Goal: Information Seeking & Learning: Understand process/instructions

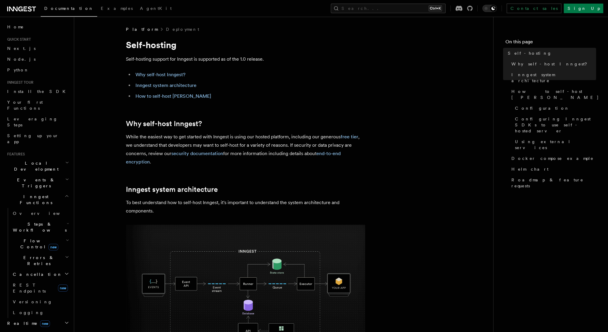
click at [178, 71] on li "Why self-host Inngest?" at bounding box center [249, 75] width 231 height 8
click at [177, 71] on li "Why self-host Inngest?" at bounding box center [249, 75] width 231 height 8
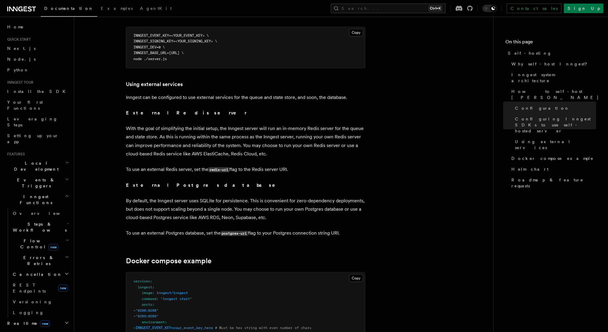
scroll to position [1524, 0]
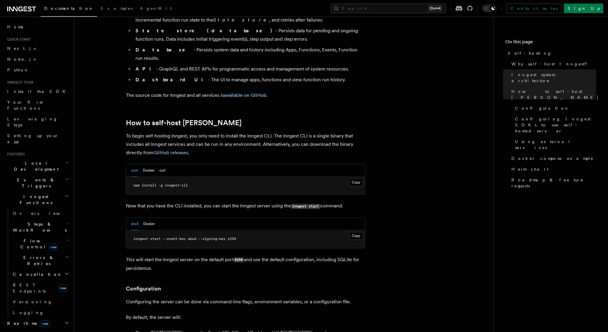
scroll to position [628, 0]
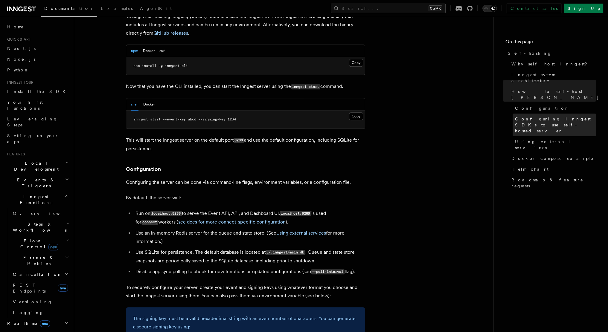
click at [537, 116] on span "Configuring Inngest SDKs to use self-hosted server" at bounding box center [555, 125] width 81 height 18
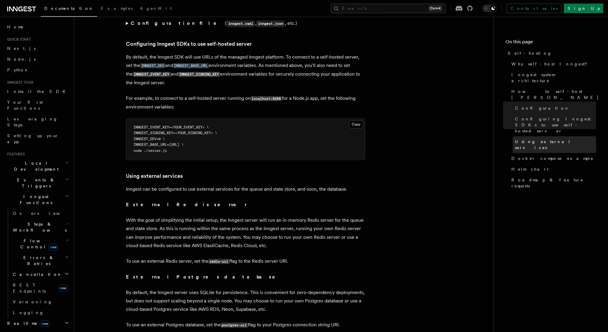
click at [535, 139] on span "Using external services" at bounding box center [555, 145] width 81 height 12
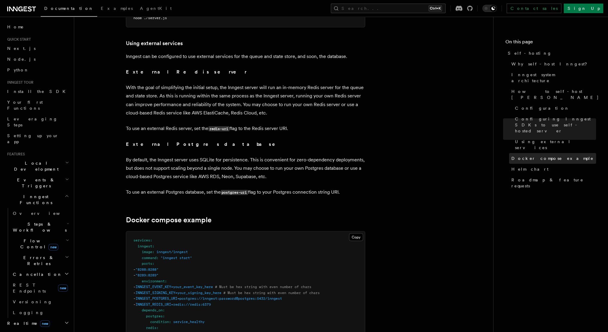
click at [536, 155] on span "Docker compose example" at bounding box center [552, 158] width 82 height 6
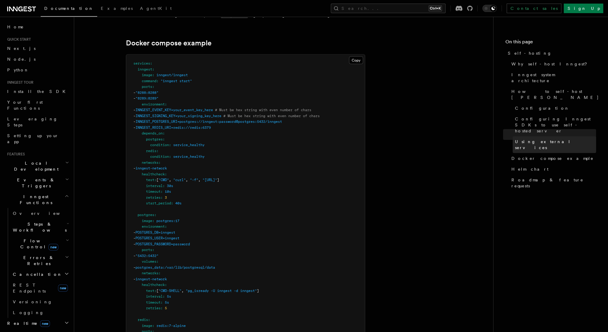
click at [544, 136] on link "Using external services" at bounding box center [553, 144] width 83 height 17
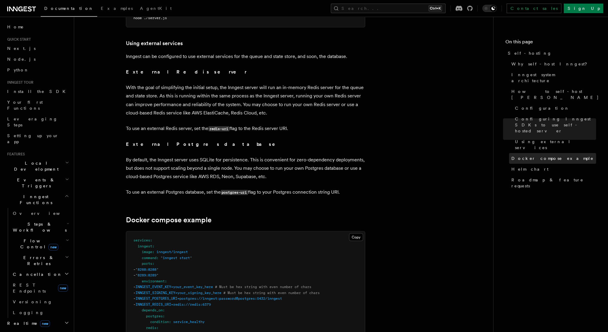
click at [545, 155] on span "Docker compose example" at bounding box center [552, 158] width 82 height 6
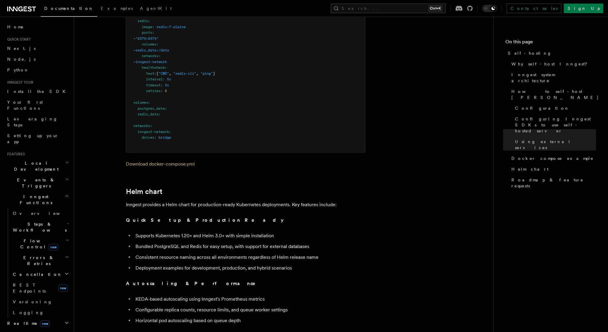
scroll to position [1951, 0]
